Goal: Information Seeking & Learning: Learn about a topic

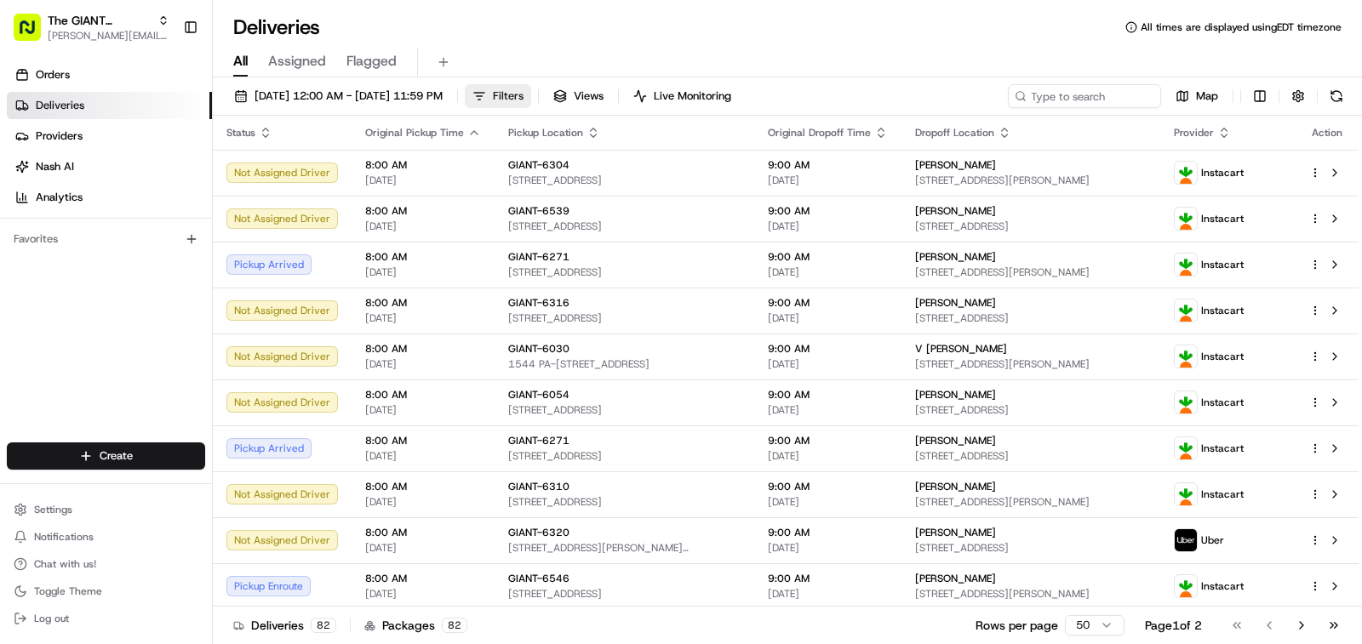
click at [523, 98] on span "Filters" at bounding box center [508, 96] width 31 height 15
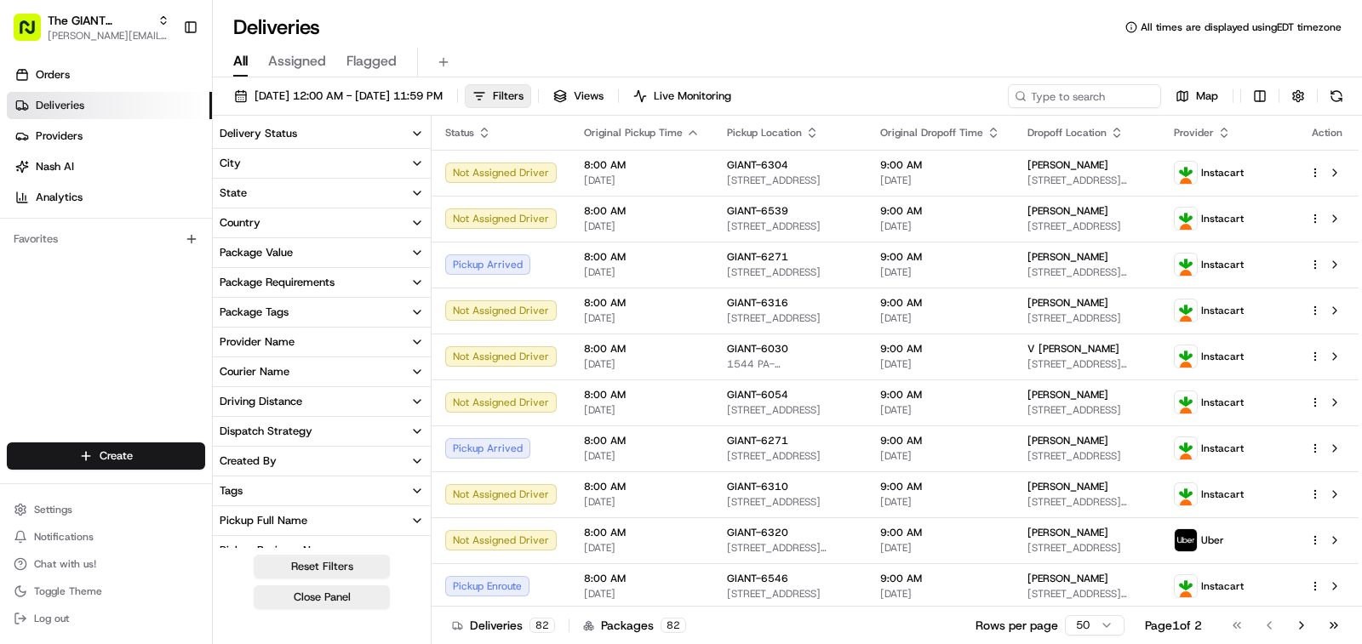
click at [281, 166] on button "City" at bounding box center [322, 163] width 218 height 29
click at [290, 197] on input at bounding box center [332, 194] width 191 height 27
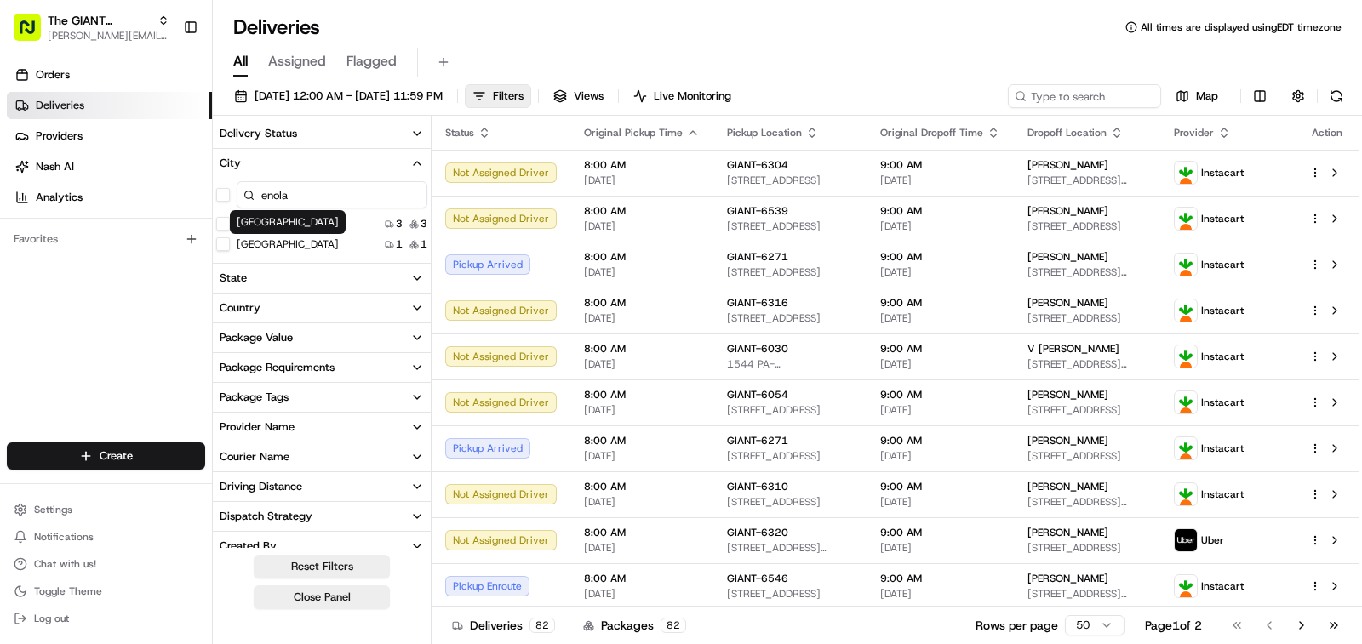
type input "enola"
click at [222, 224] on button "Enola" at bounding box center [223, 224] width 14 height 14
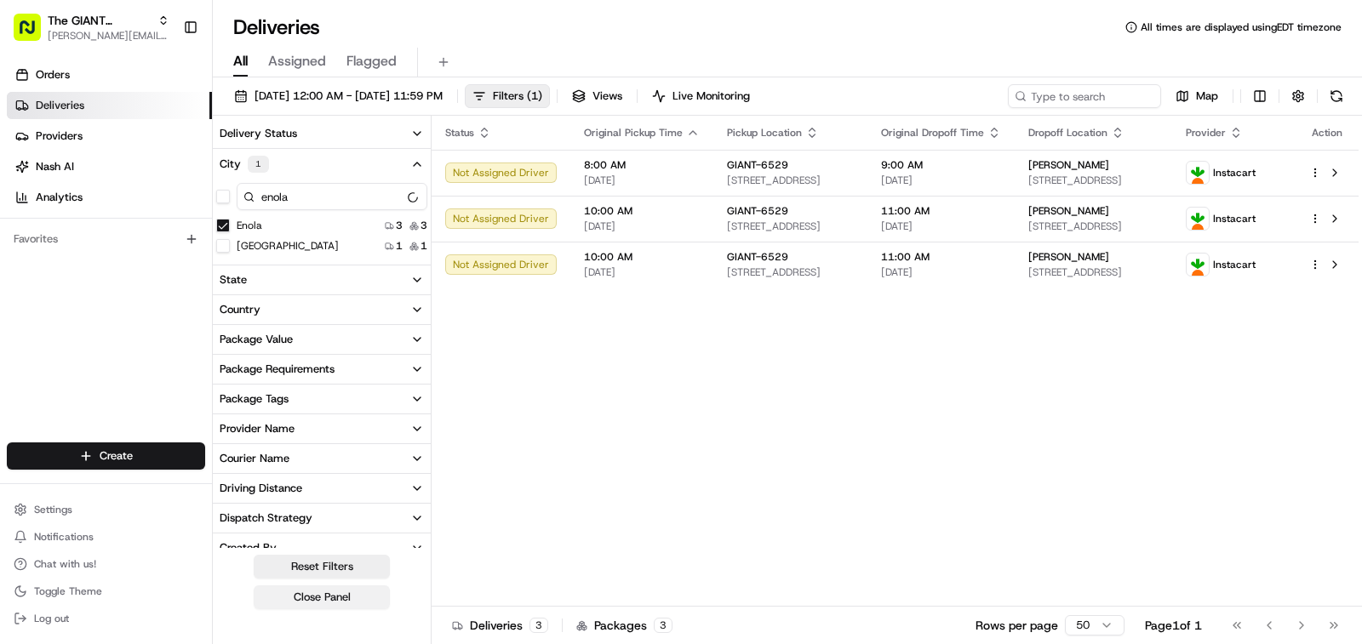
click at [351, 601] on button "Close Panel" at bounding box center [322, 598] width 136 height 24
